Goal: Navigation & Orientation: Find specific page/section

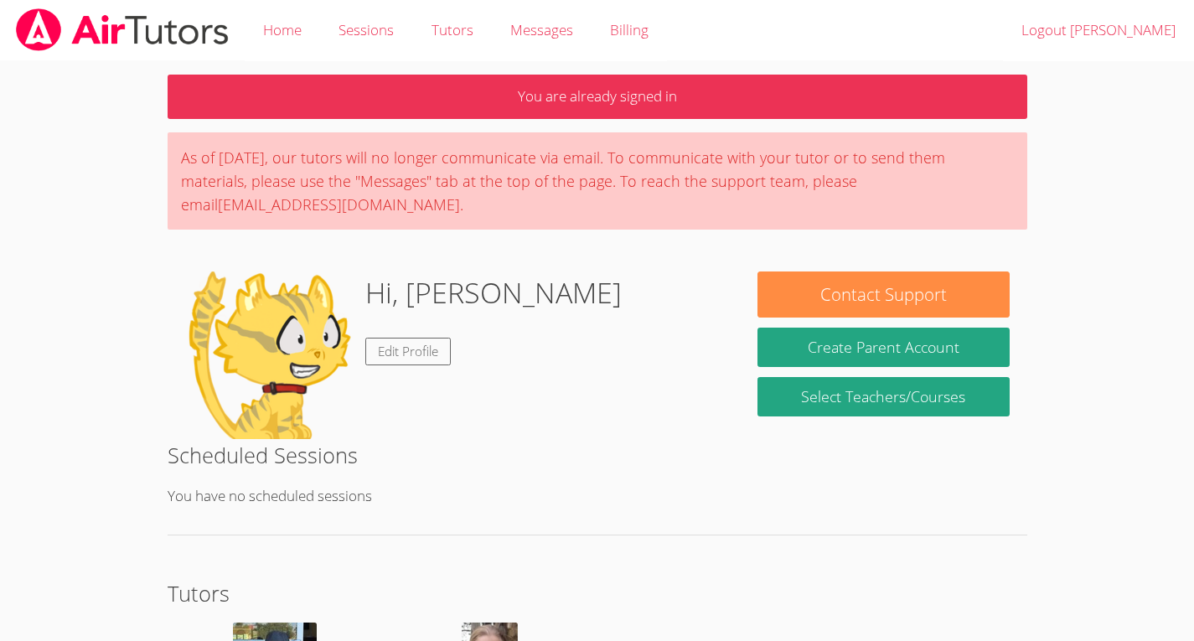
click at [966, 103] on p "You are already signed in" at bounding box center [598, 97] width 860 height 44
click at [1016, 85] on p "You are already signed in" at bounding box center [598, 97] width 860 height 44
click at [1014, 85] on p "You are already signed in" at bounding box center [598, 97] width 860 height 44
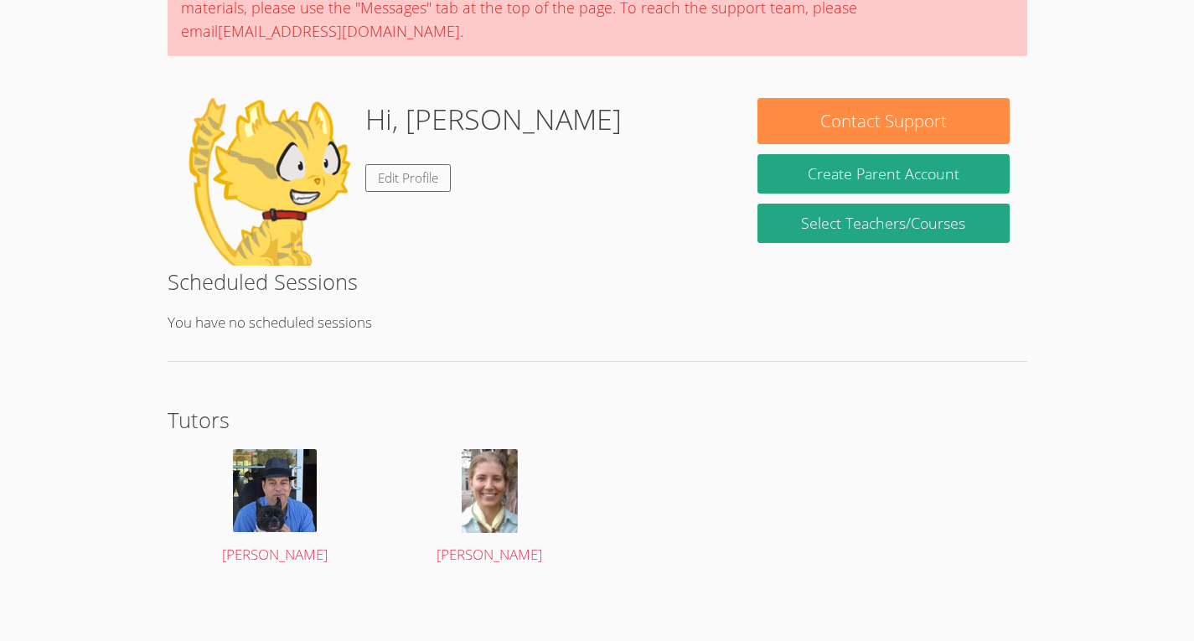
scroll to position [173, 0]
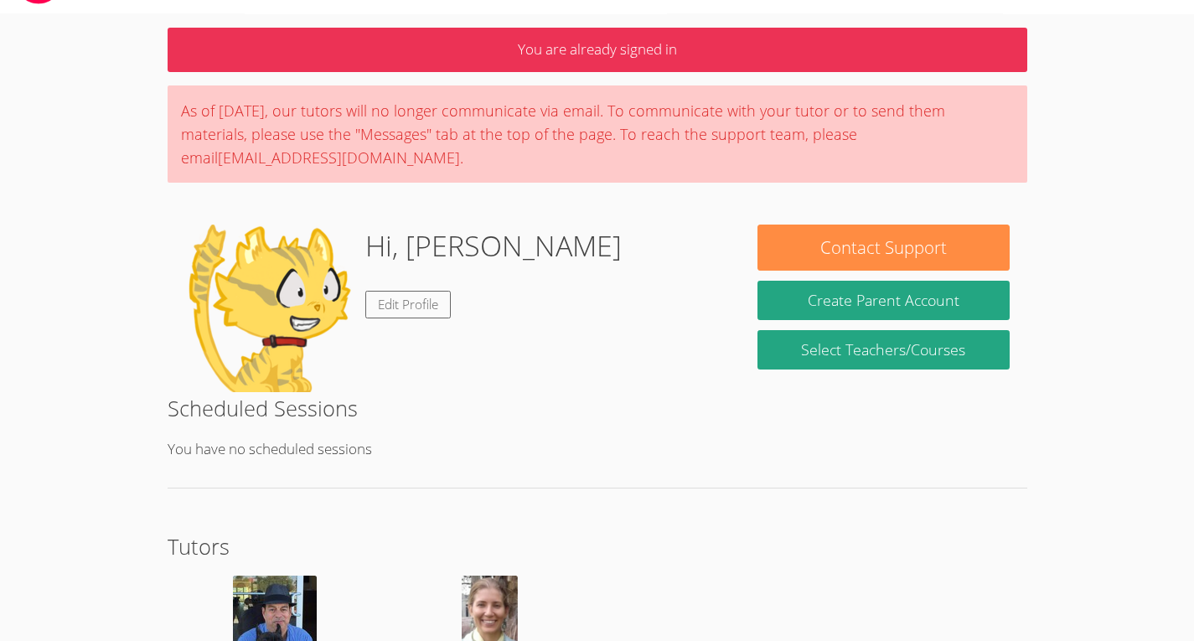
scroll to position [48, 0]
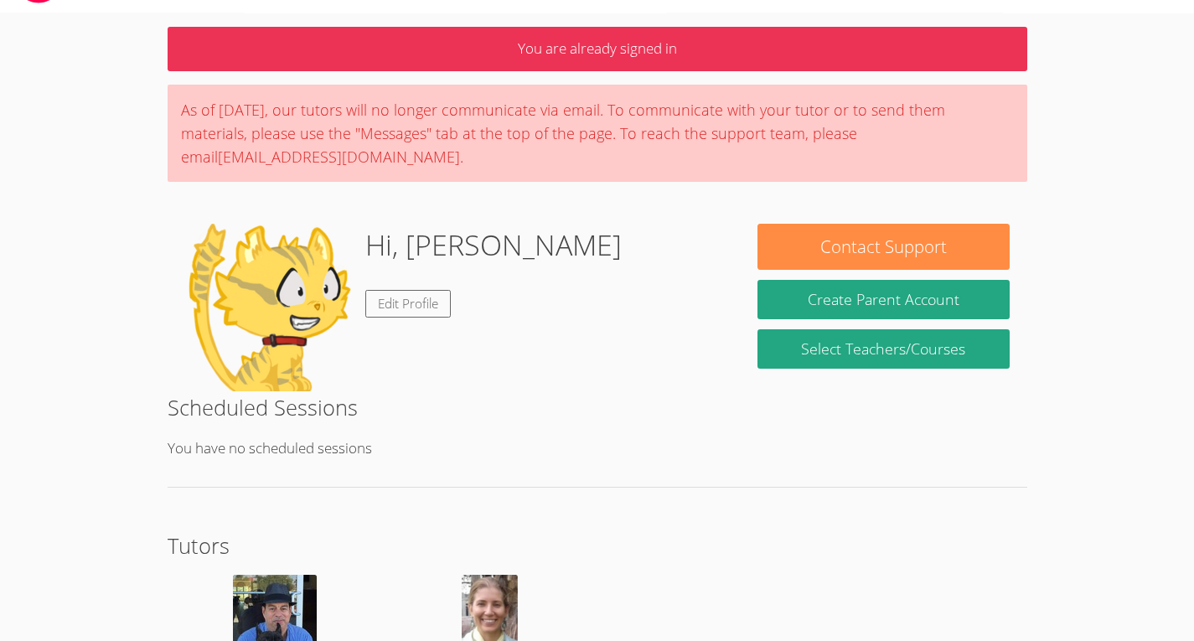
click at [556, 394] on h2 "Scheduled Sessions" at bounding box center [598, 407] width 860 height 32
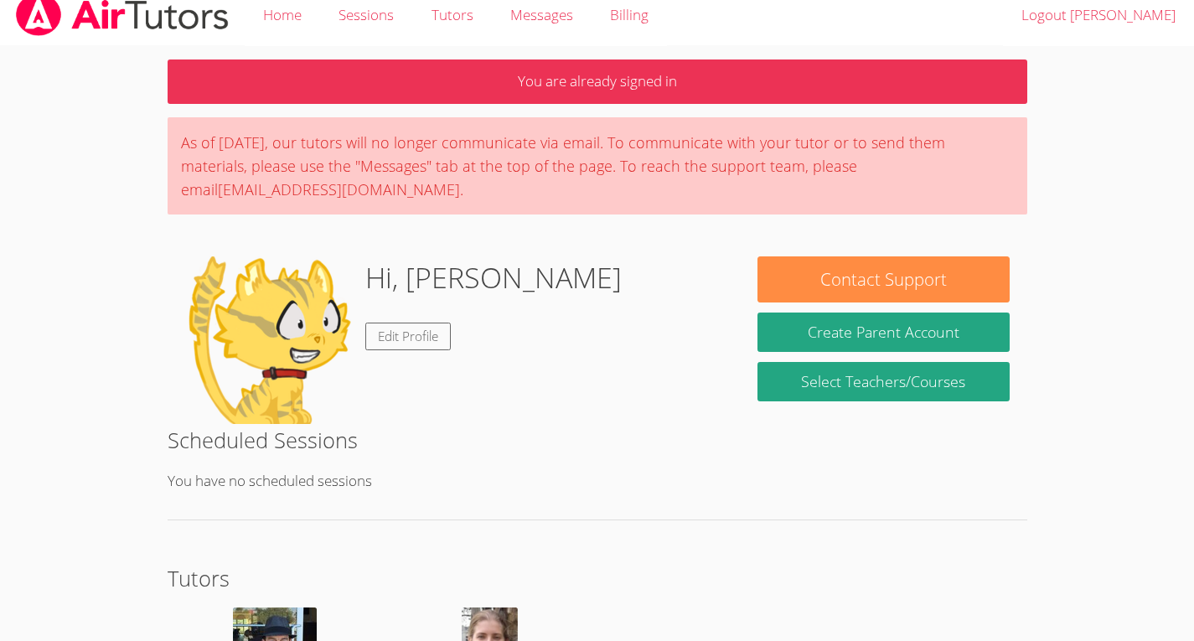
scroll to position [0, 0]
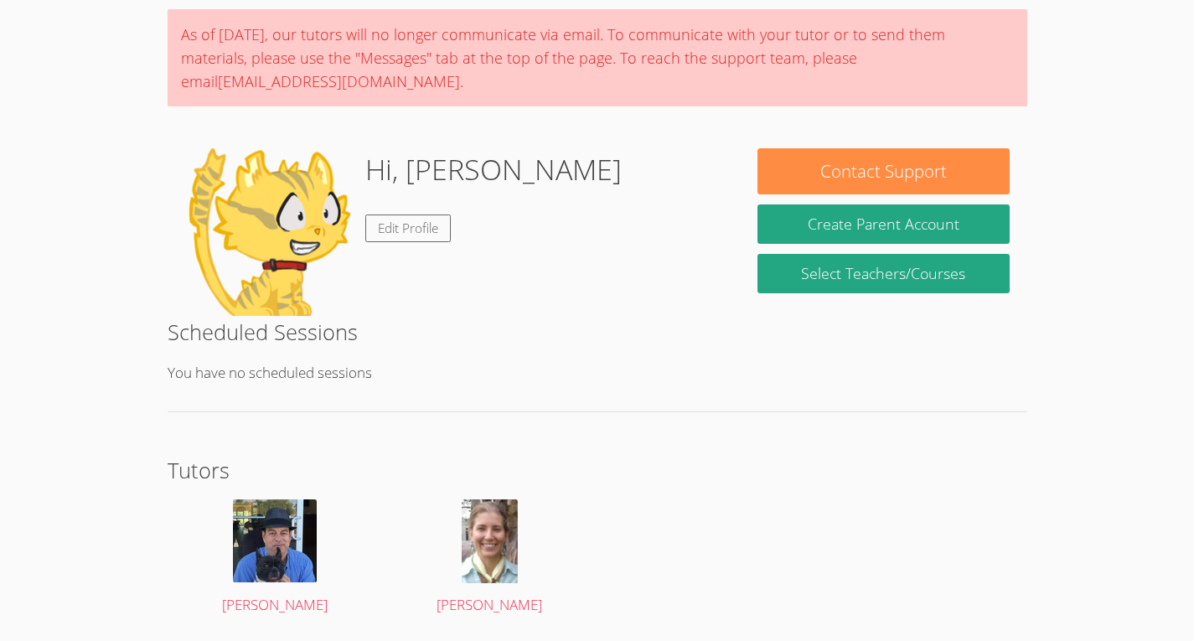
scroll to position [177, 0]
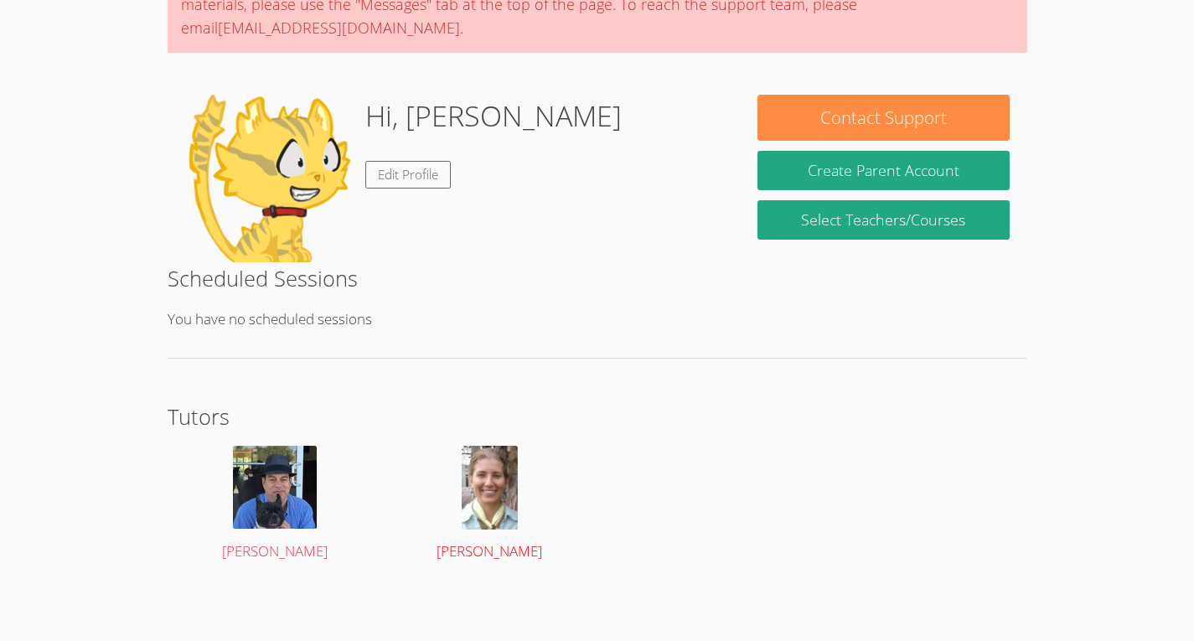
click at [490, 476] on img at bounding box center [490, 488] width 56 height 84
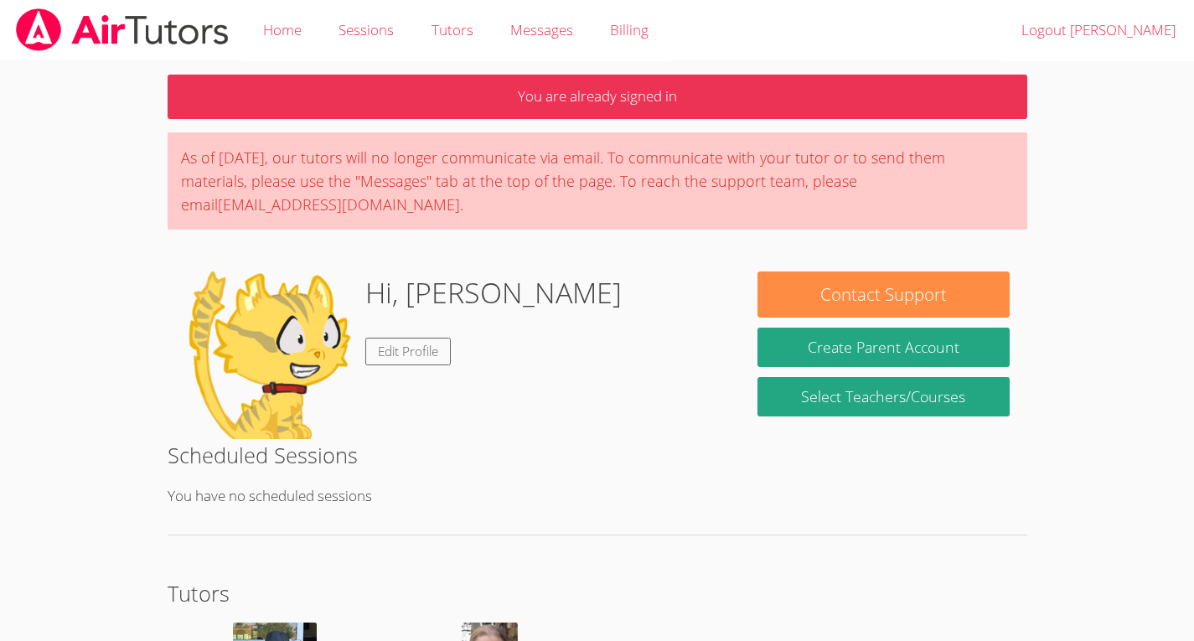
scroll to position [177, 0]
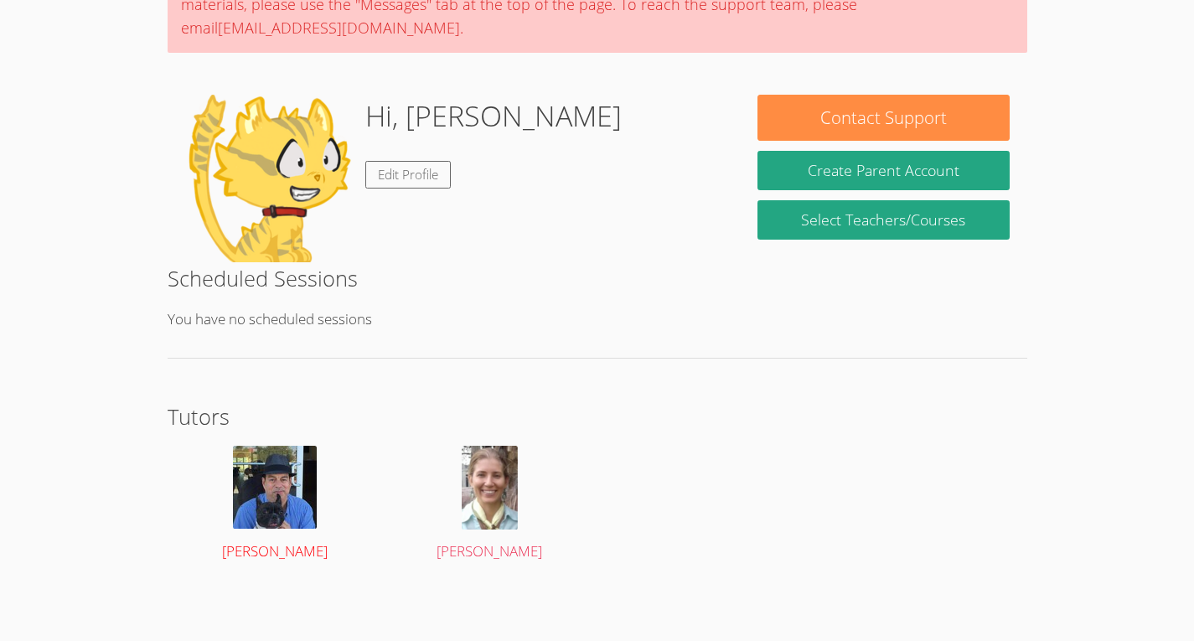
click at [261, 488] on img at bounding box center [275, 487] width 84 height 83
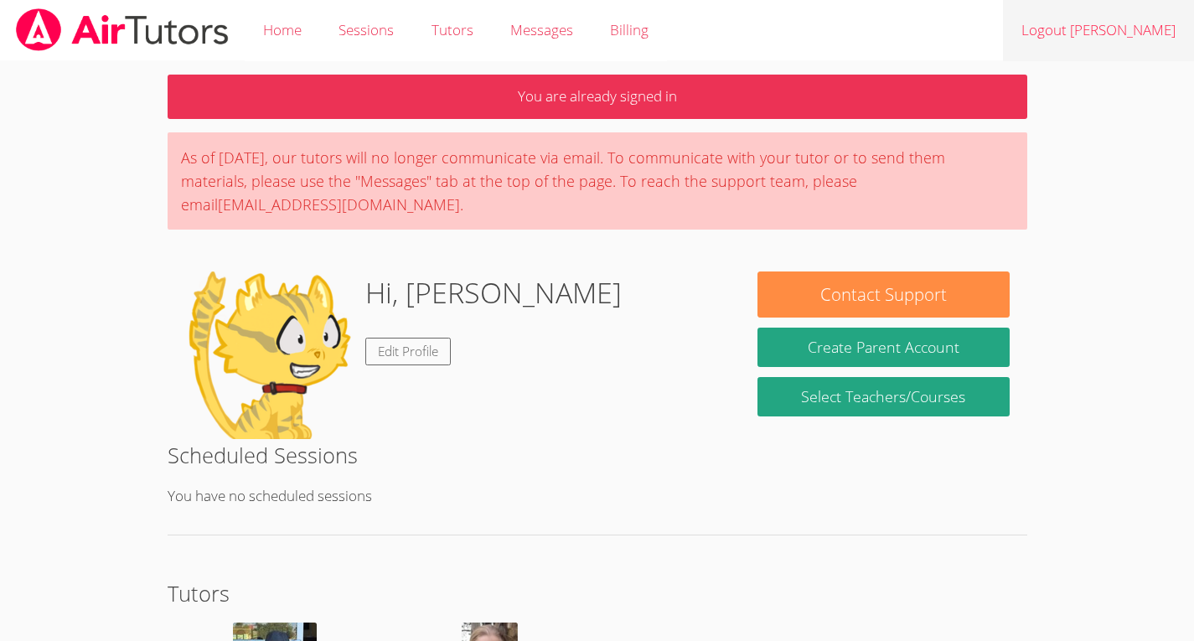
click at [1139, 41] on link "Logout [PERSON_NAME]" at bounding box center [1098, 30] width 191 height 61
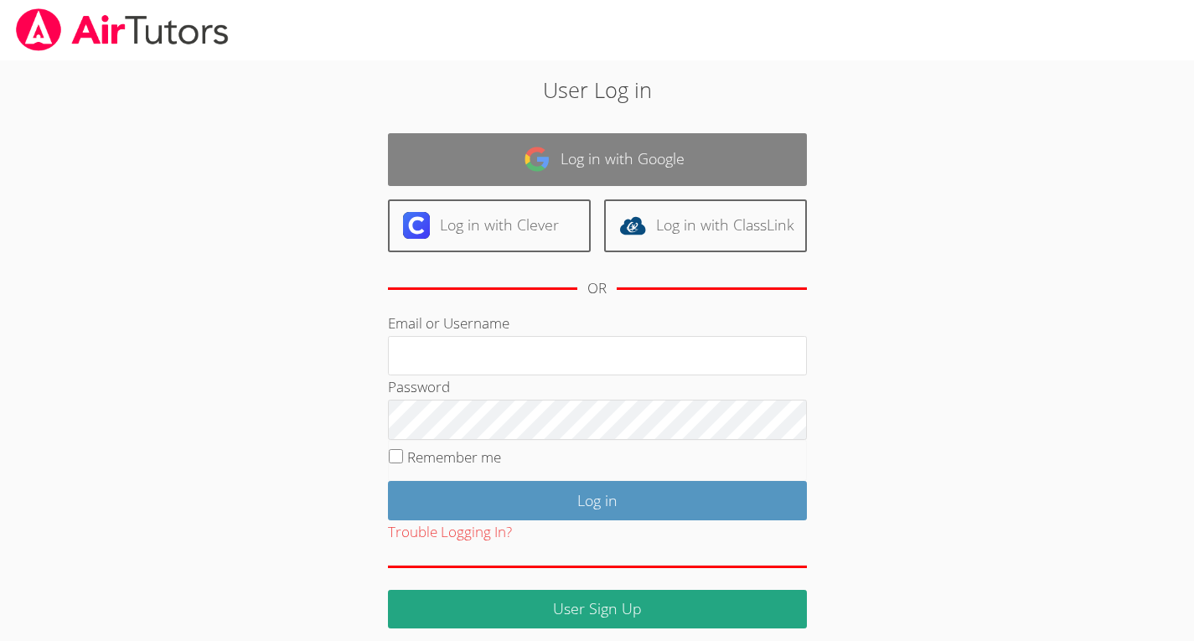
click at [744, 148] on link "Log in with Google" at bounding box center [597, 159] width 419 height 53
click at [770, 173] on link "Log in with Google" at bounding box center [597, 159] width 419 height 53
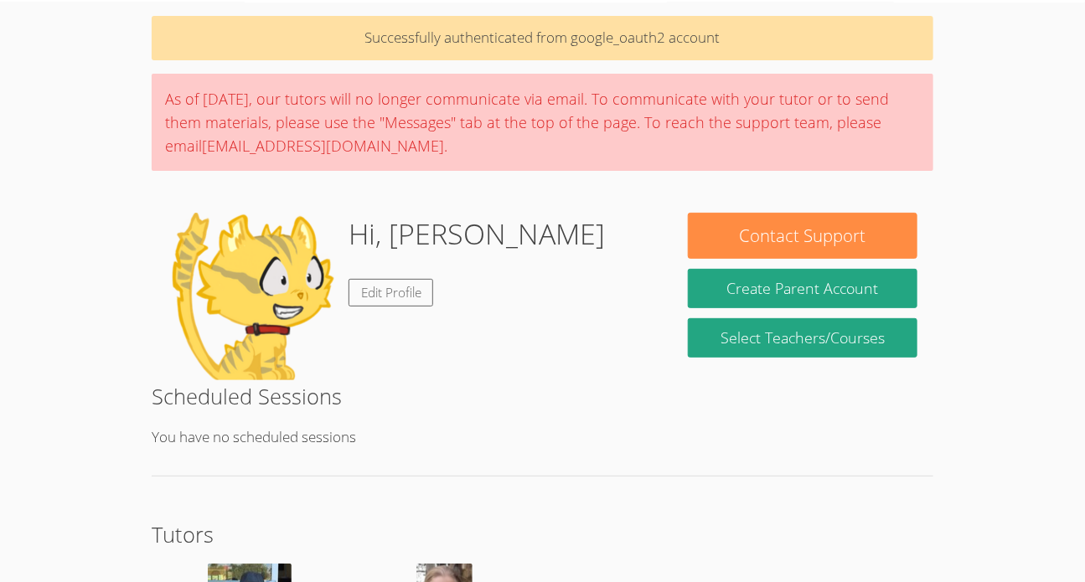
scroll to position [60, 0]
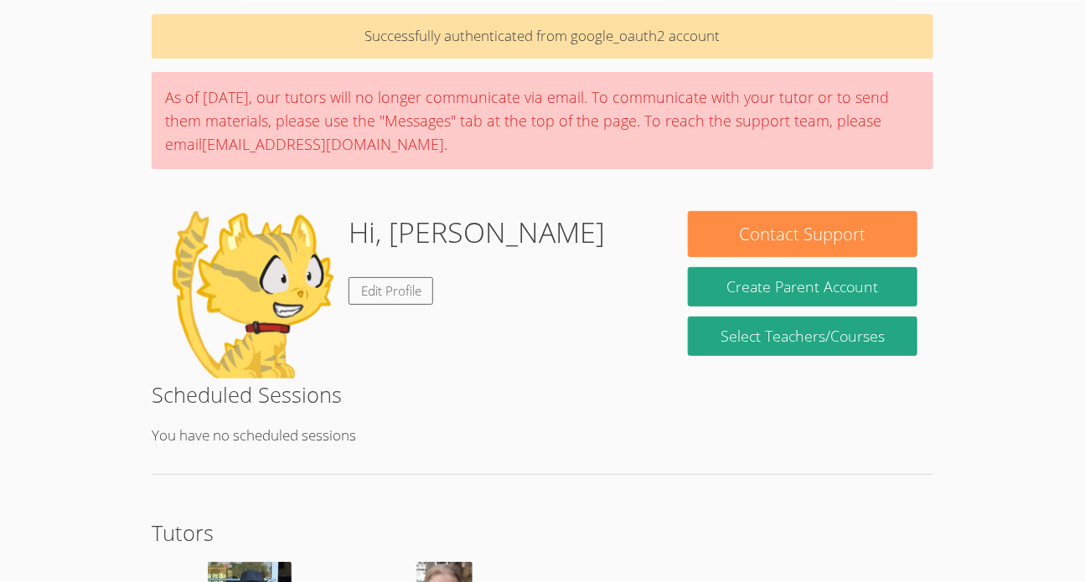
click at [3, 471] on body "Home Sessions Tutors Messages Billing Logout [PERSON_NAME] Successfully authent…" at bounding box center [542, 231] width 1085 height 582
click at [962, 478] on body "Home Sessions Tutors Messages Billing Logout [PERSON_NAME] Successfully authent…" at bounding box center [542, 231] width 1085 height 582
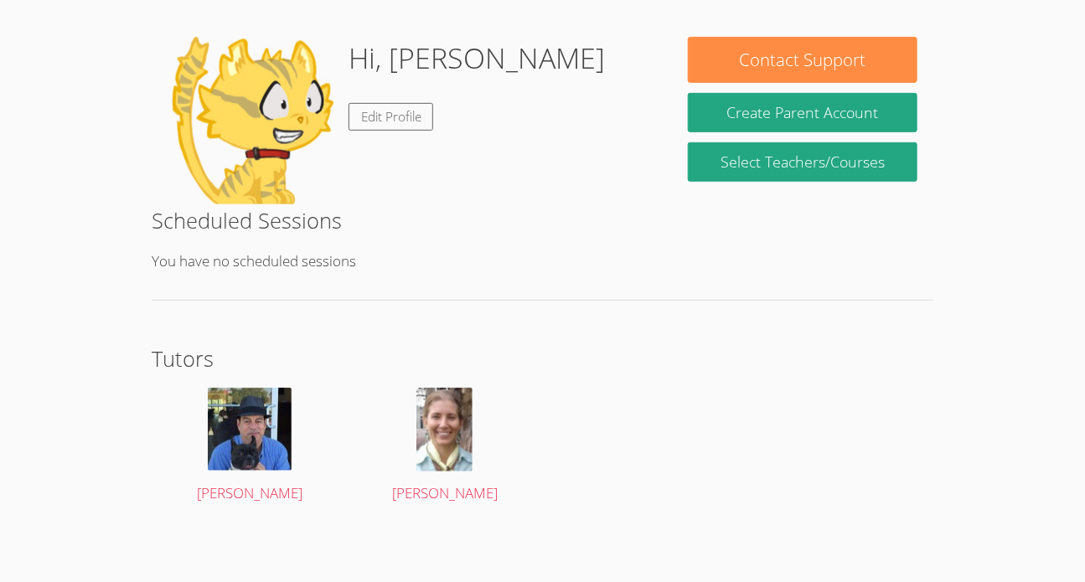
click at [1070, 99] on body "Home Sessions Tutors Messages Billing Logout [PERSON_NAME] Successfully authent…" at bounding box center [542, 56] width 1085 height 582
